Goal: Task Accomplishment & Management: Complete application form

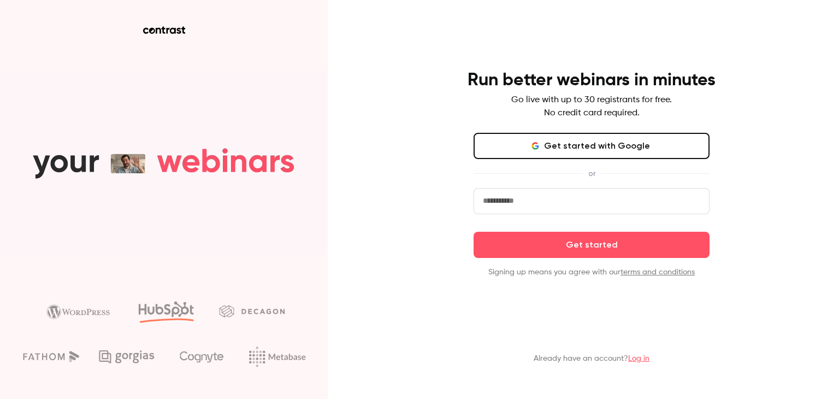
click at [511, 197] on input "email" at bounding box center [592, 201] width 236 height 26
type input "**********"
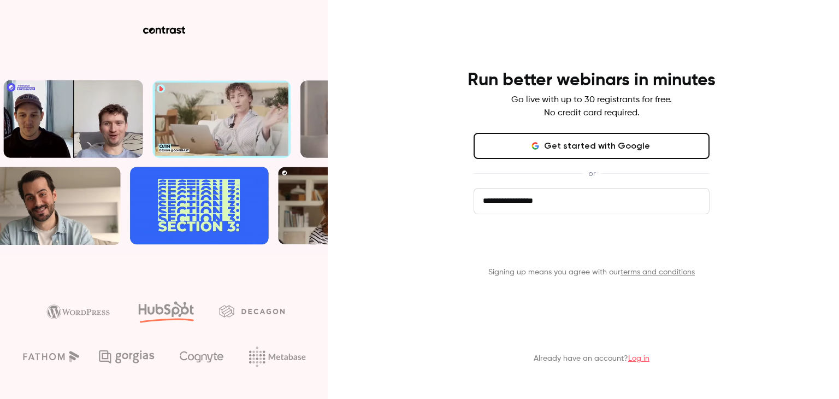
click at [572, 250] on button "Get started" at bounding box center [592, 245] width 236 height 26
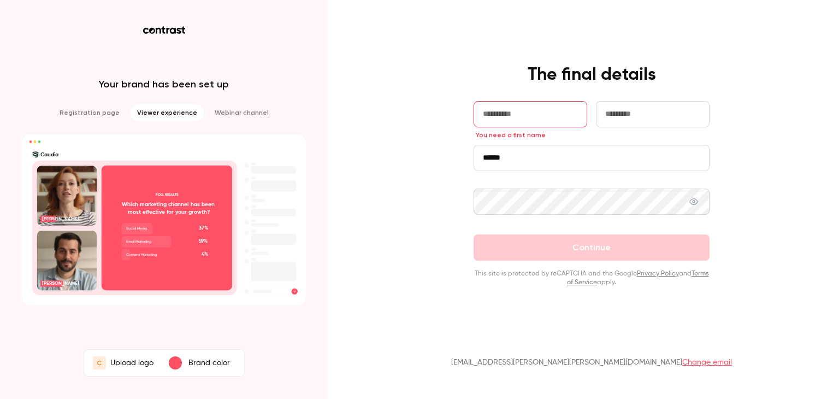
click at [176, 367] on div "button" at bounding box center [175, 362] width 13 height 13
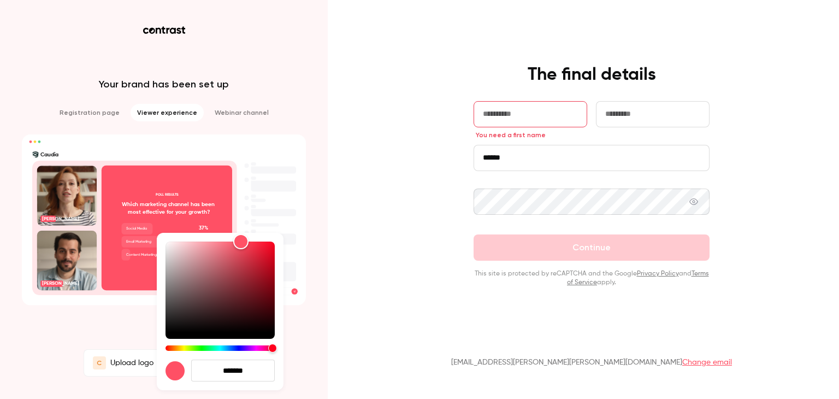
click at [97, 365] on div at bounding box center [419, 199] width 839 height 399
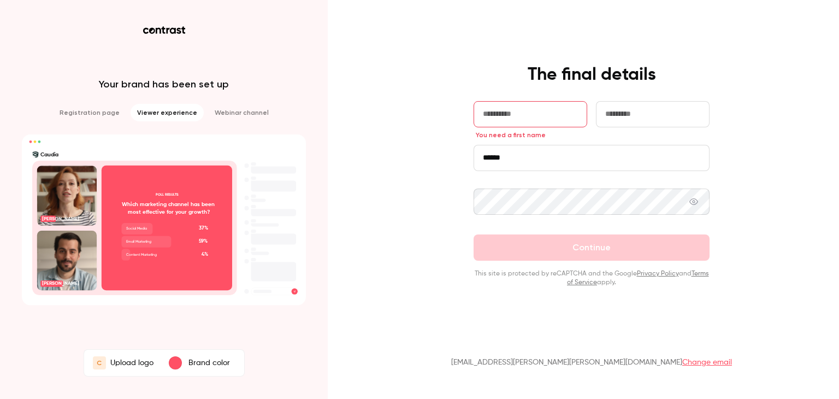
click at [102, 361] on span "C" at bounding box center [99, 362] width 13 height 13
click at [0, 0] on input "C Upload logo" at bounding box center [0, 0] width 0 height 0
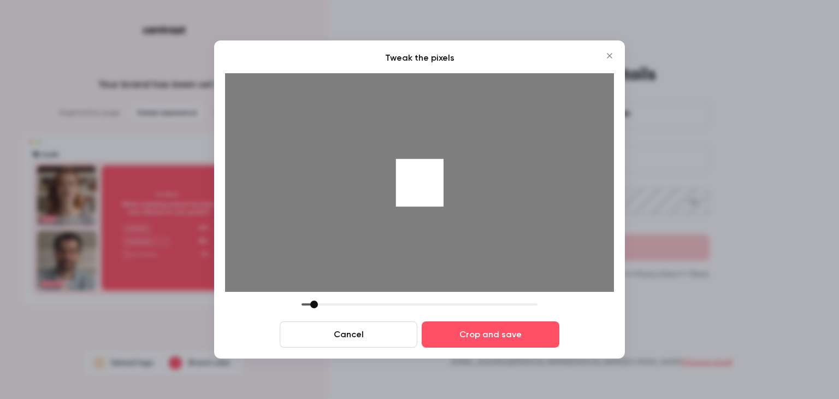
drag, startPoint x: 378, startPoint y: 306, endPoint x: 312, endPoint y: 285, distance: 68.9
click at [312, 285] on div "Tweak the pixels Cancel Crop and save" at bounding box center [419, 199] width 389 height 296
click at [423, 191] on div at bounding box center [420, 183] width 48 height 48
click at [338, 335] on button "Cancel" at bounding box center [349, 334] width 138 height 26
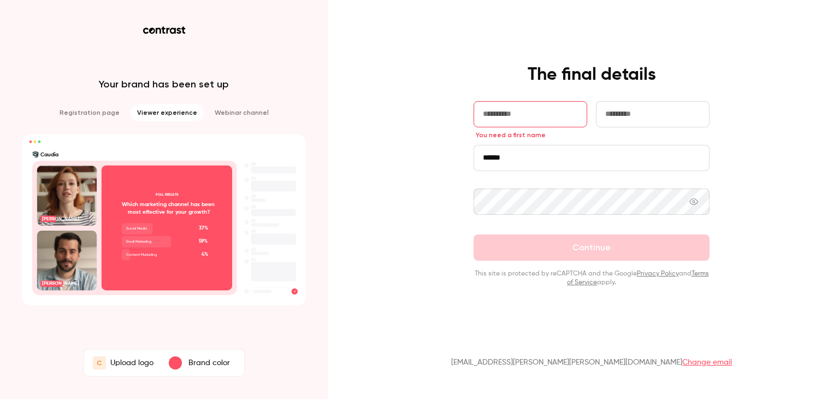
click at [173, 368] on div "button" at bounding box center [175, 362] width 13 height 13
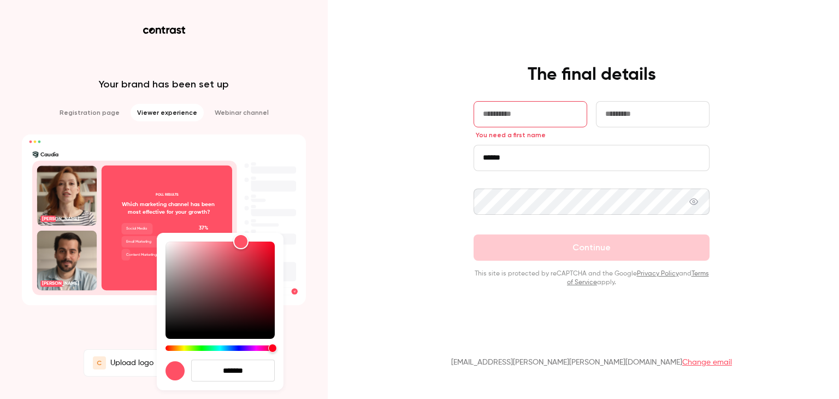
drag, startPoint x: 258, startPoint y: 369, endPoint x: 204, endPoint y: 357, distance: 55.4
click at [204, 357] on div "*******" at bounding box center [220, 311] width 127 height 157
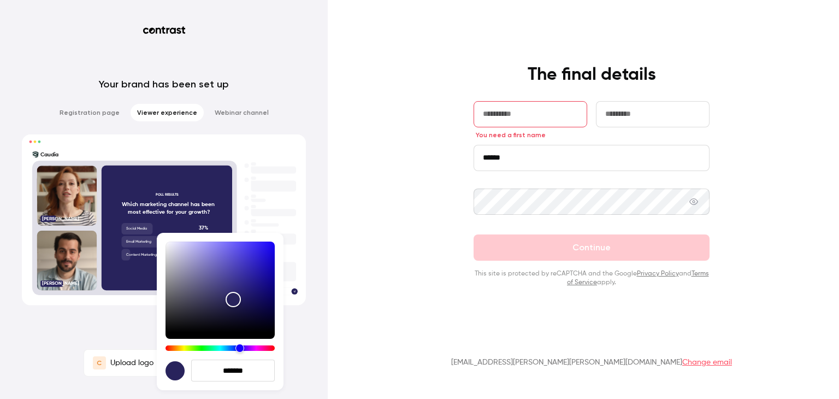
type input "*******"
click at [109, 367] on div at bounding box center [419, 199] width 839 height 399
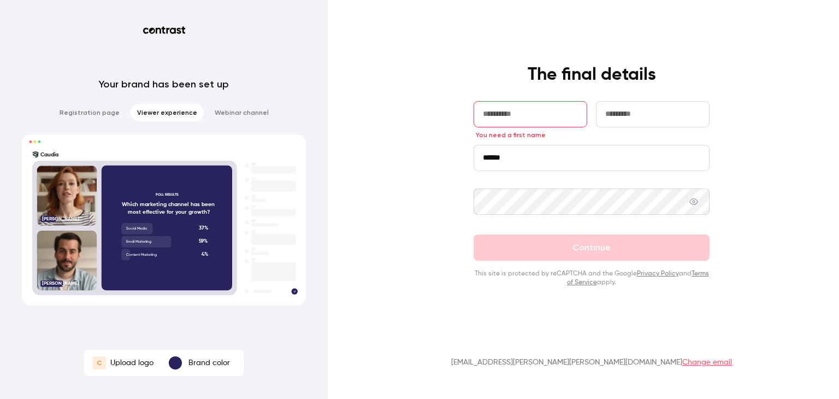
click at [101, 365] on span "C" at bounding box center [99, 363] width 5 height 10
click at [0, 0] on input "C Upload logo" at bounding box center [0, 0] width 0 height 0
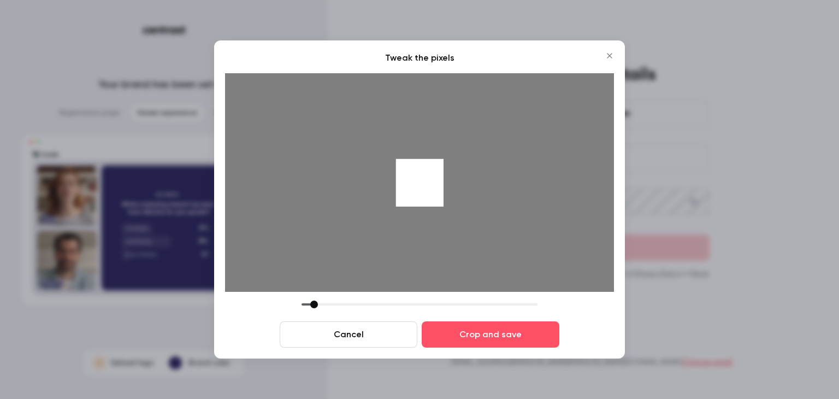
drag, startPoint x: 382, startPoint y: 304, endPoint x: 317, endPoint y: 296, distance: 66.1
click at [317, 296] on div "Tweak the pixels Cancel Crop and save" at bounding box center [419, 199] width 389 height 296
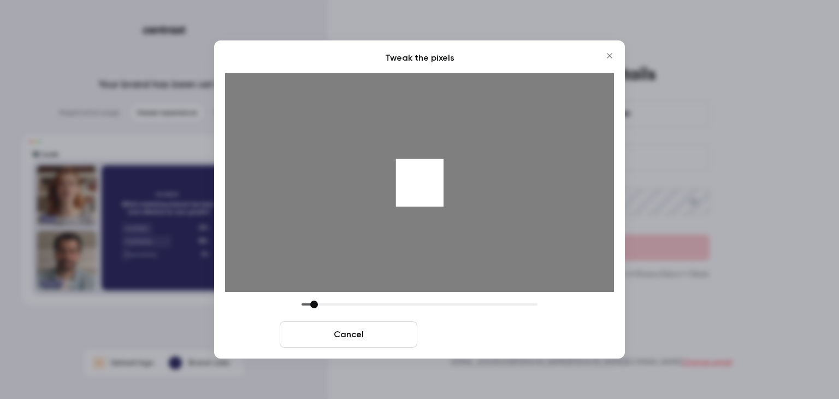
click at [459, 340] on button "Crop and save" at bounding box center [491, 334] width 138 height 26
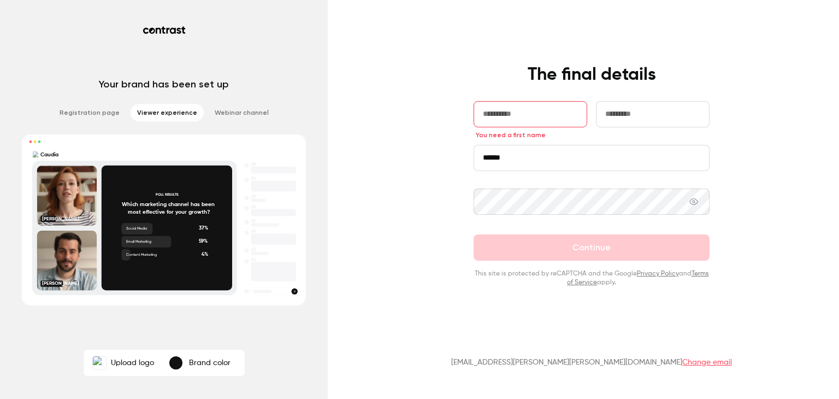
click at [572, 114] on input "text" at bounding box center [531, 114] width 114 height 26
type input "***"
click at [653, 113] on input "text" at bounding box center [653, 114] width 114 height 26
type input "****"
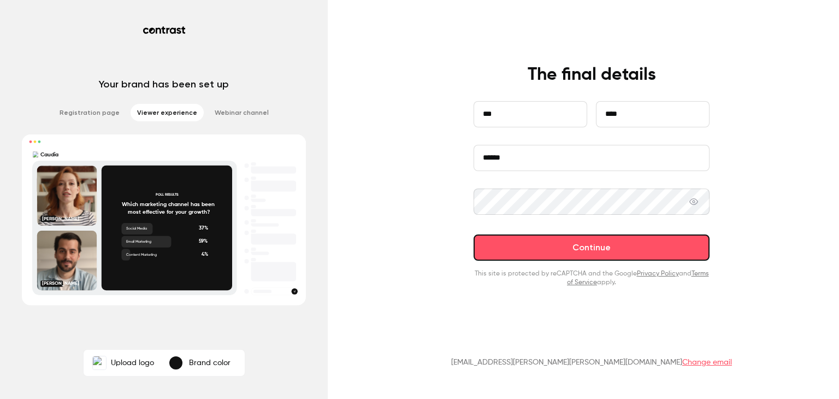
click at [649, 249] on button "Continue" at bounding box center [592, 247] width 236 height 26
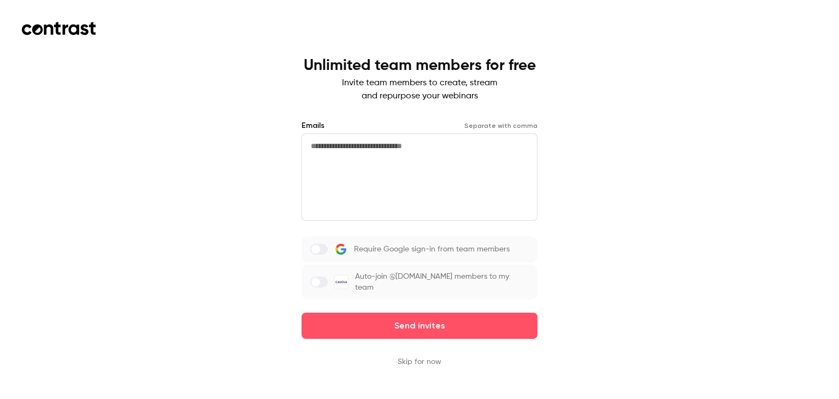
click at [349, 155] on textarea at bounding box center [420, 176] width 236 height 87
click at [325, 284] on label "Auto-join @[DOMAIN_NAME] members to my team" at bounding box center [420, 281] width 236 height 35
click at [612, 210] on div "Unlimited team members for free Invite team members to create, stream and repur…" at bounding box center [419, 199] width 839 height 399
click at [370, 164] on textarea at bounding box center [420, 176] width 236 height 87
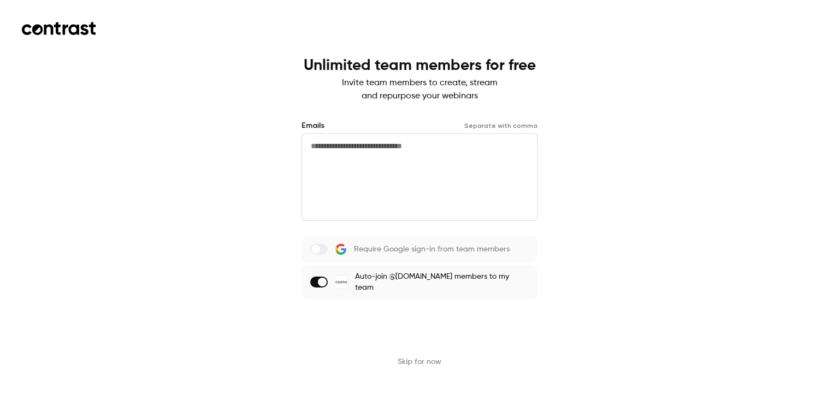
click at [405, 326] on button "Send invites" at bounding box center [420, 325] width 236 height 26
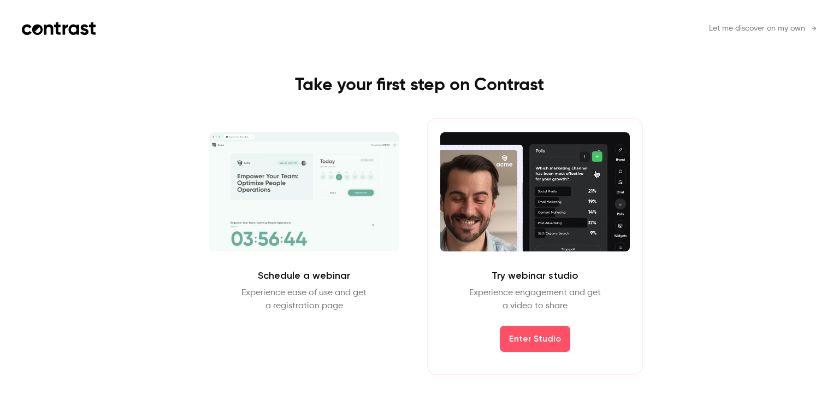
click at [788, 31] on span "Let me discover on my own" at bounding box center [757, 28] width 96 height 11
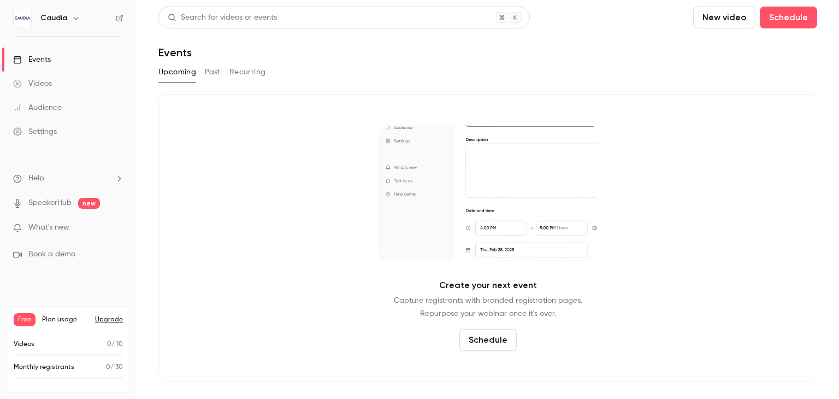
click at [42, 129] on div "Settings" at bounding box center [35, 131] width 44 height 11
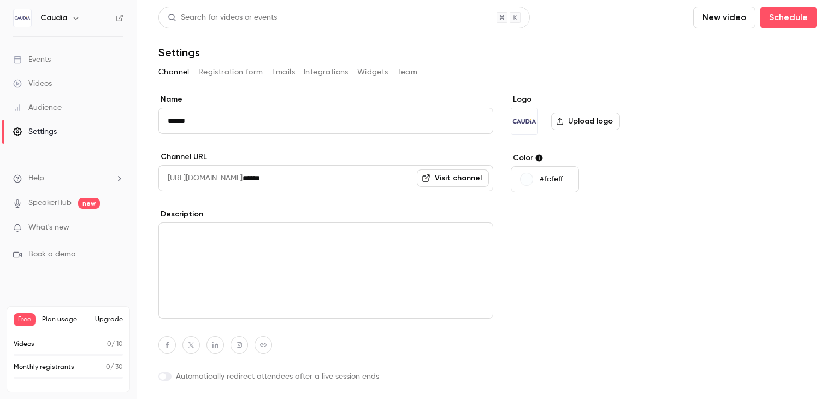
click at [529, 182] on div "button" at bounding box center [526, 179] width 13 height 13
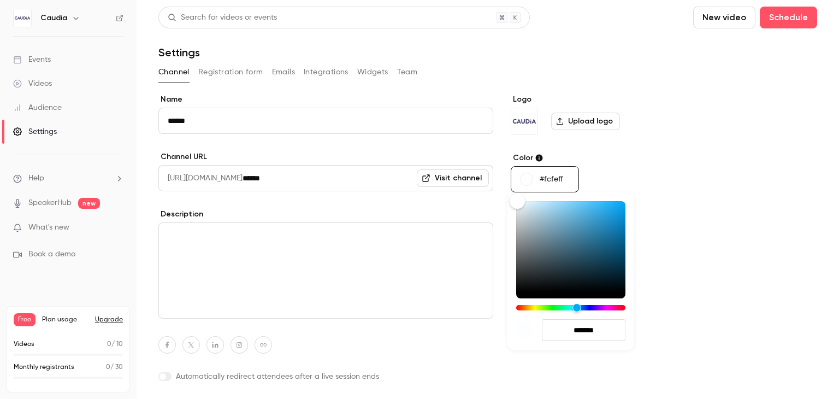
drag, startPoint x: 607, startPoint y: 332, endPoint x: 542, endPoint y: 323, distance: 65.5
click at [542, 323] on input "*******" at bounding box center [584, 330] width 84 height 22
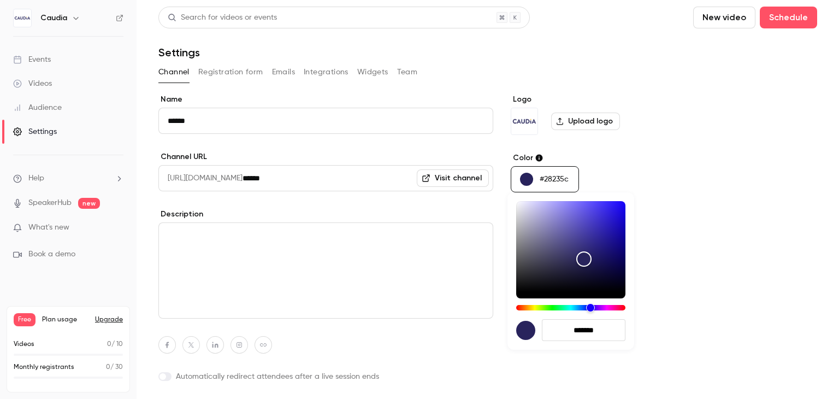
type input "*******"
drag, startPoint x: 662, startPoint y: 326, endPoint x: 669, endPoint y: 345, distance: 20.7
click at [669, 345] on div at bounding box center [419, 199] width 839 height 399
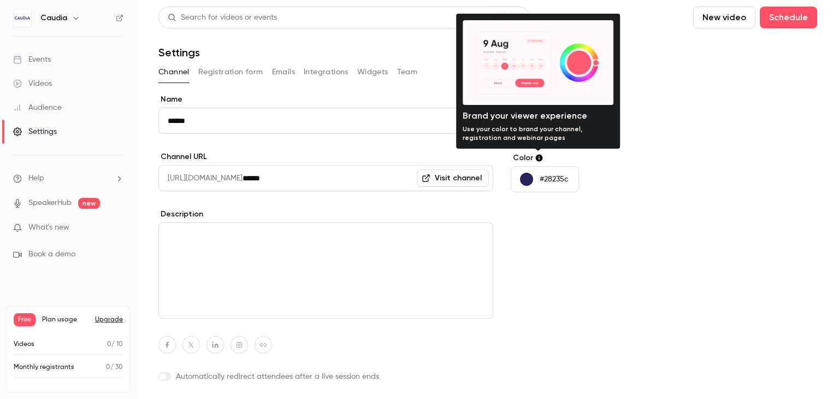
click at [540, 156] on icon at bounding box center [539, 158] width 7 height 7
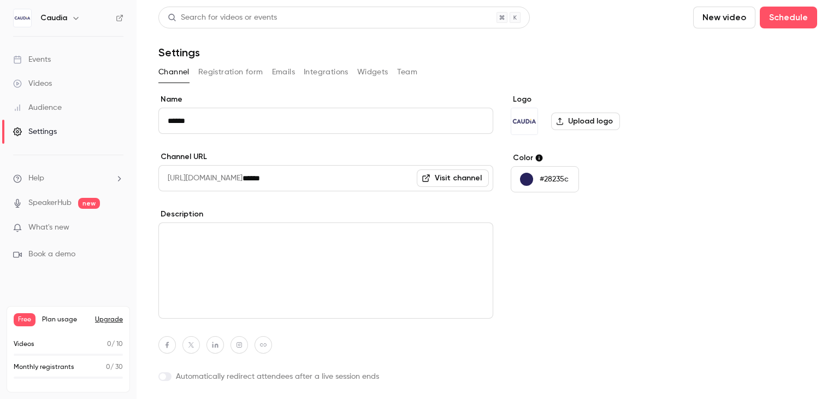
click at [603, 169] on div "#28235c" at bounding box center [595, 179] width 168 height 26
click at [231, 70] on button "Registration form" at bounding box center [230, 71] width 65 height 17
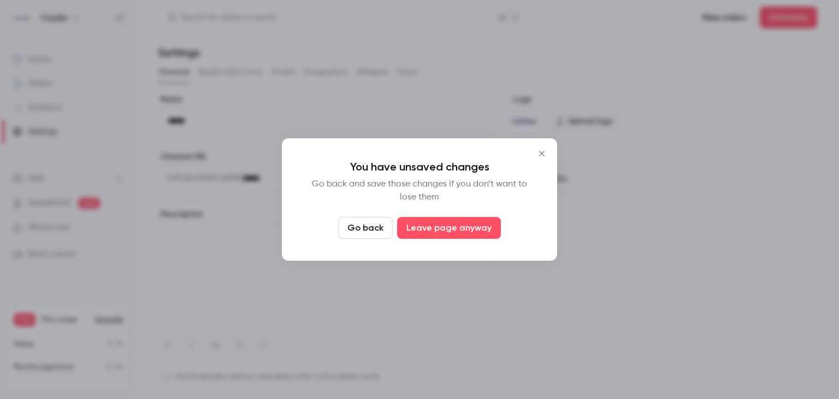
click at [535, 152] on icon "Close" at bounding box center [541, 153] width 13 height 9
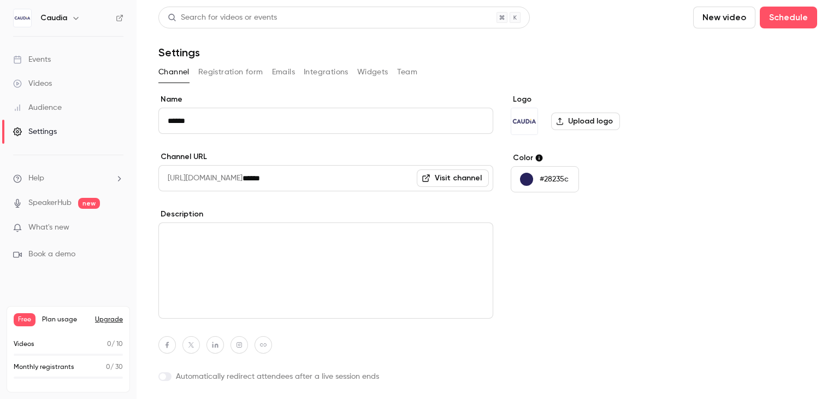
click at [65, 25] on div "Caudia" at bounding box center [68, 18] width 110 height 19
click at [44, 61] on div "Events" at bounding box center [32, 59] width 38 height 11
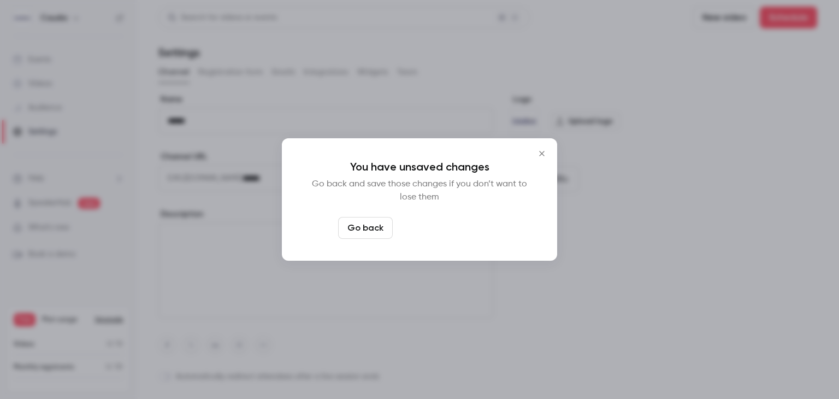
click at [413, 228] on button "Leave page anyway" at bounding box center [449, 228] width 104 height 22
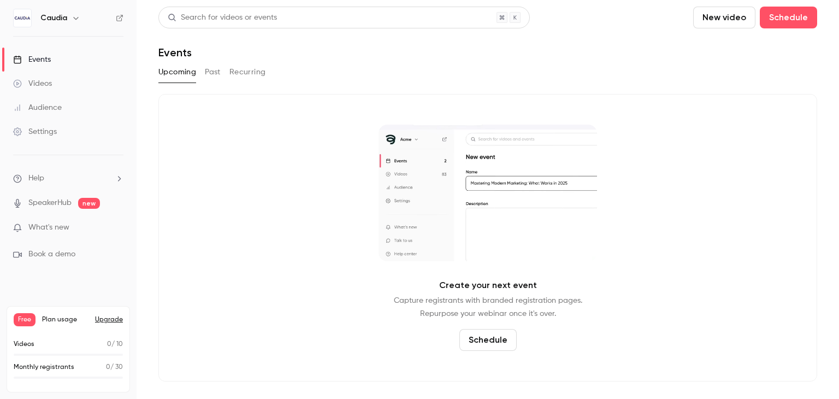
click at [490, 344] on button "Schedule" at bounding box center [487, 340] width 57 height 22
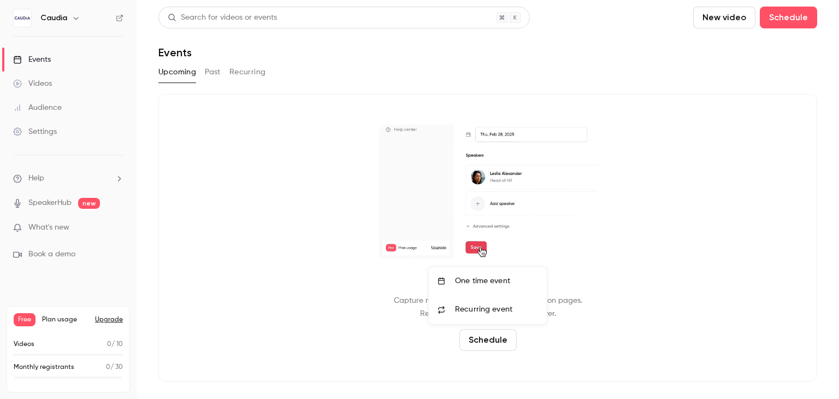
click at [208, 227] on div at bounding box center [419, 199] width 839 height 399
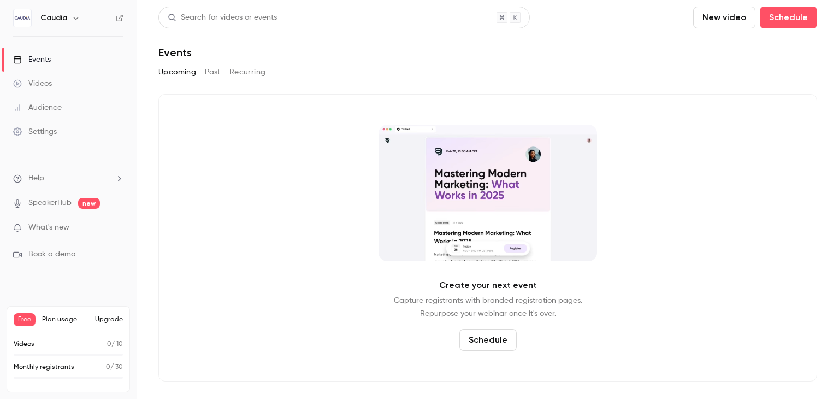
click at [485, 345] on button "Schedule" at bounding box center [487, 340] width 57 height 22
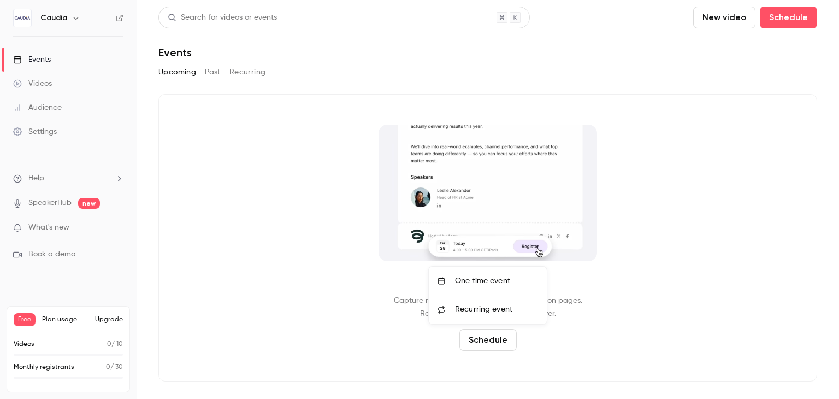
click at [485, 306] on span "Recurring event" at bounding box center [483, 309] width 57 height 11
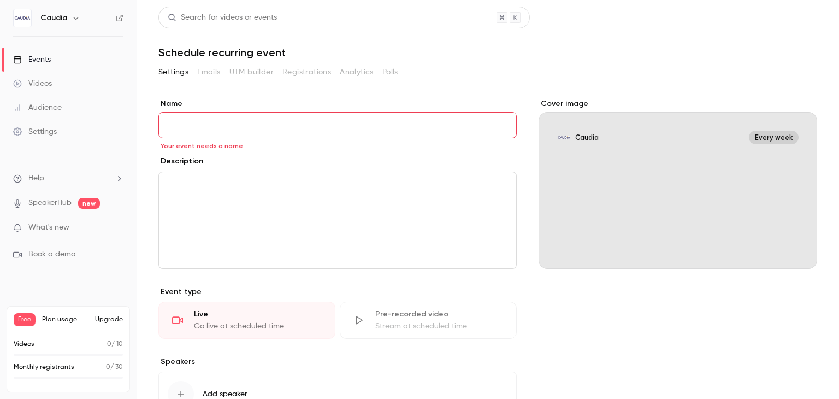
click at [99, 315] on button "Upgrade" at bounding box center [109, 319] width 28 height 9
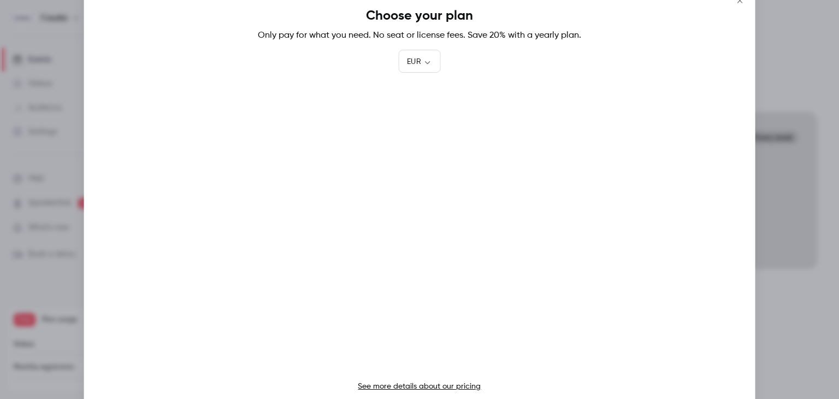
click at [740, 4] on icon "Close" at bounding box center [739, 0] width 13 height 9
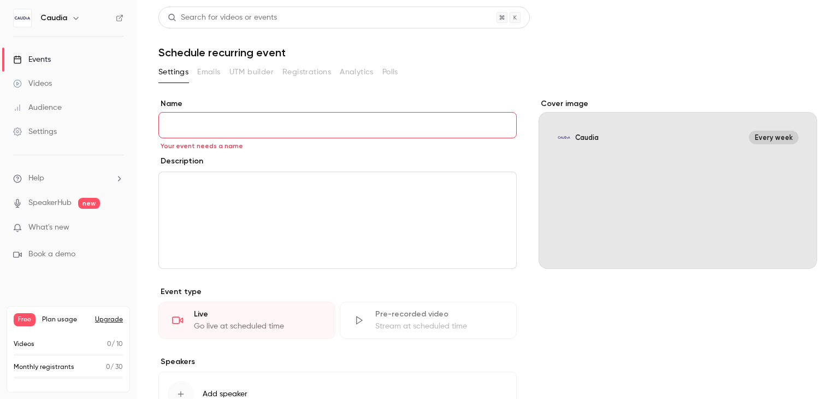
click at [117, 350] on div "Videos 0 / 10" at bounding box center [68, 347] width 109 height 16
click at [119, 347] on p "0 / 10" at bounding box center [115, 344] width 16 height 10
click at [123, 346] on div "Free Plan usage Upgrade Videos 0 / 10 Monthly registrants 0 / 30" at bounding box center [68, 349] width 123 height 86
click at [61, 323] on div "Free Plan usage Upgrade" at bounding box center [68, 319] width 109 height 13
click at [62, 320] on span "Plan usage" at bounding box center [65, 319] width 46 height 9
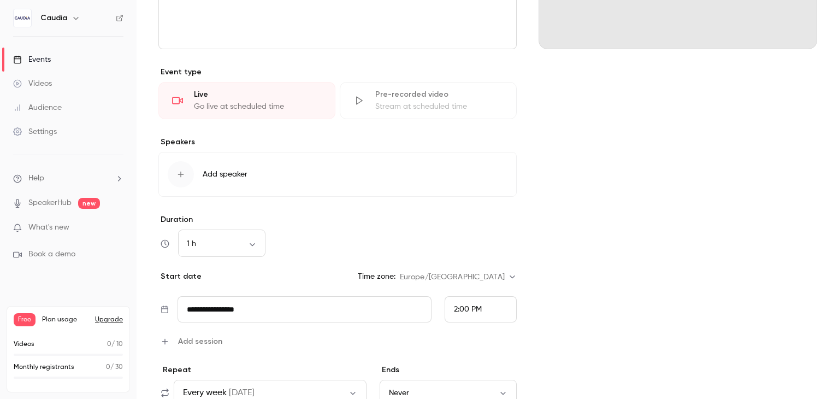
scroll to position [273, 0]
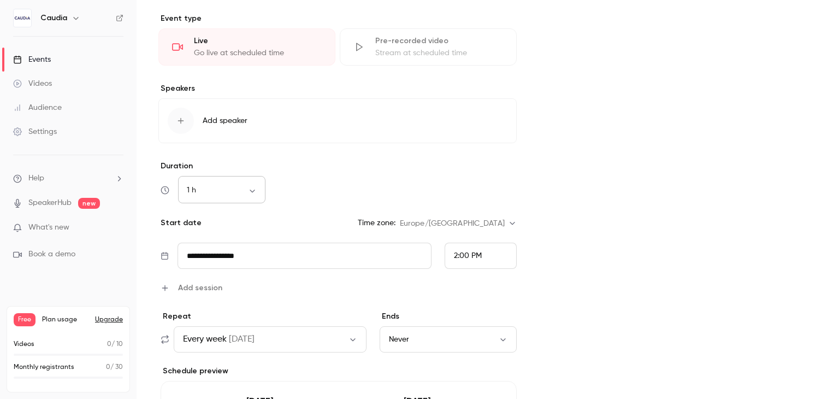
click at [249, 191] on body "**********" at bounding box center [419, 199] width 839 height 399
click at [208, 297] on li "4 h" at bounding box center [221, 300] width 87 height 28
type input "***"
click at [254, 194] on body "**********" at bounding box center [419, 199] width 839 height 399
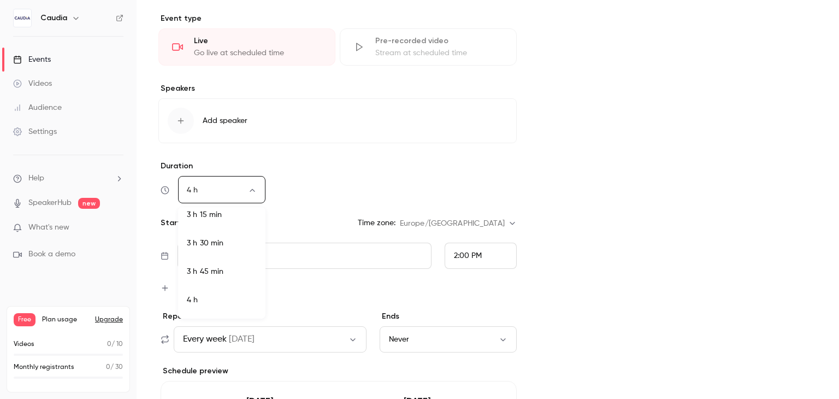
click at [341, 181] on div at bounding box center [419, 199] width 839 height 399
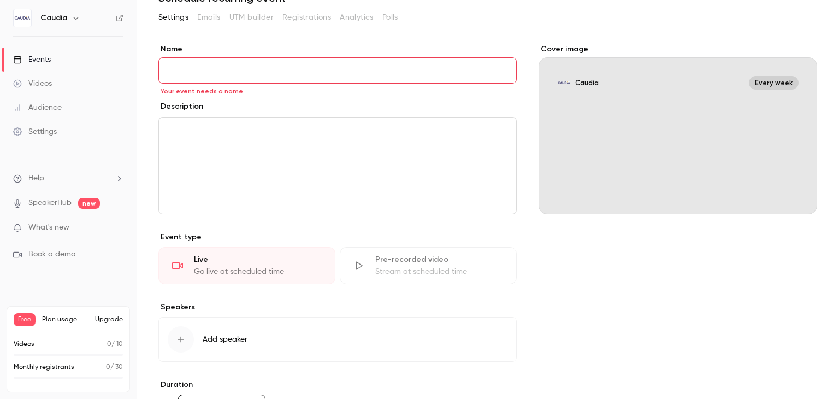
scroll to position [0, 0]
